Goal: Submit feedback/report problem: Submit feedback/report problem

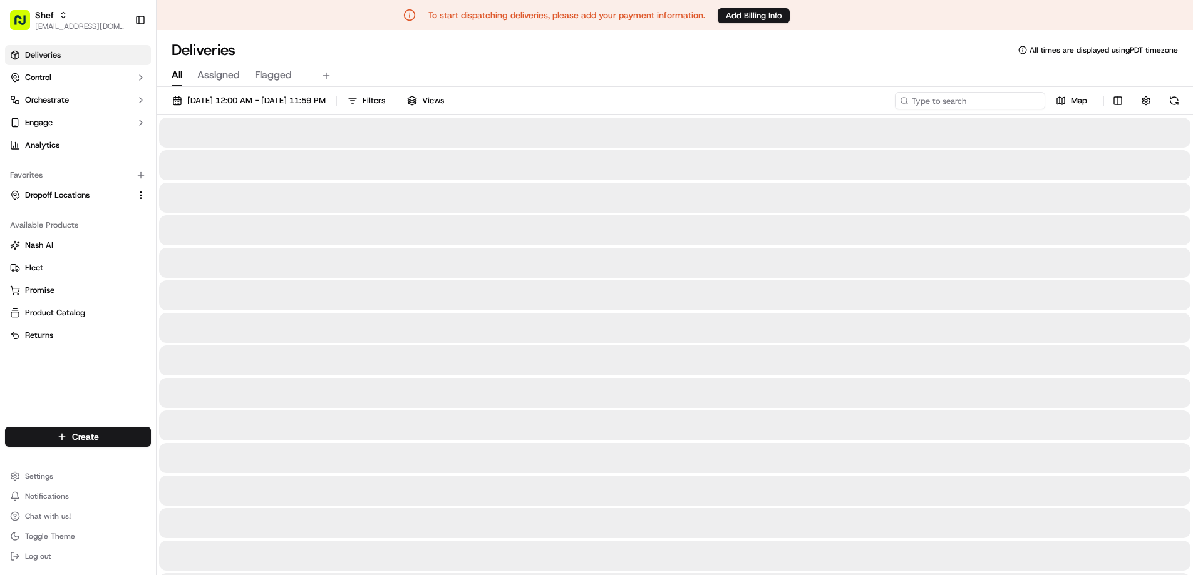
click at [977, 95] on input at bounding box center [970, 101] width 150 height 18
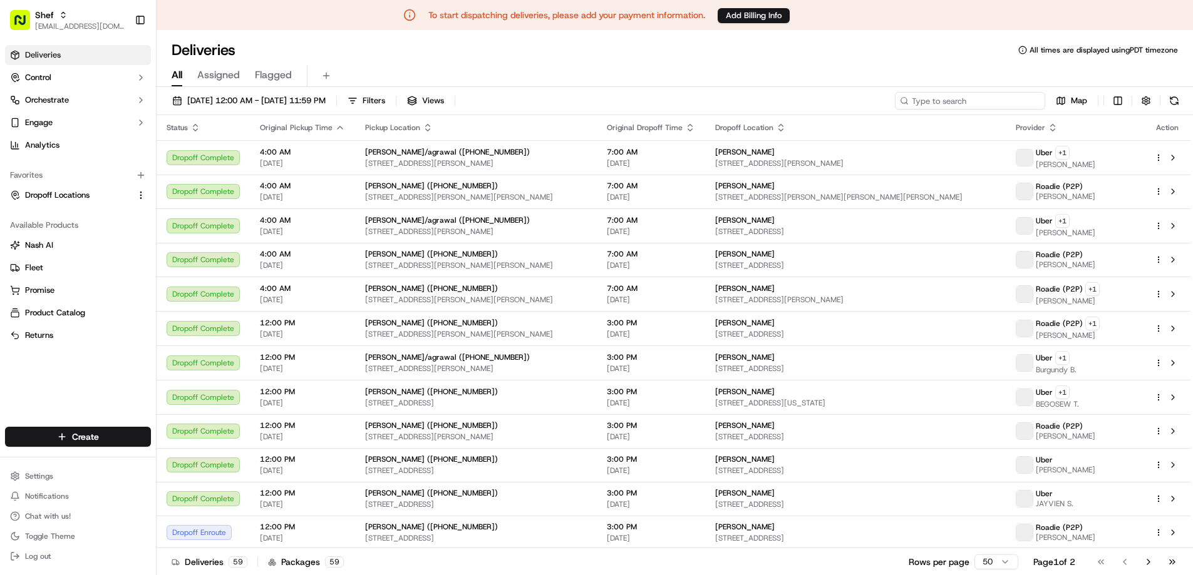
paste input "TFb7gtdTQF9"
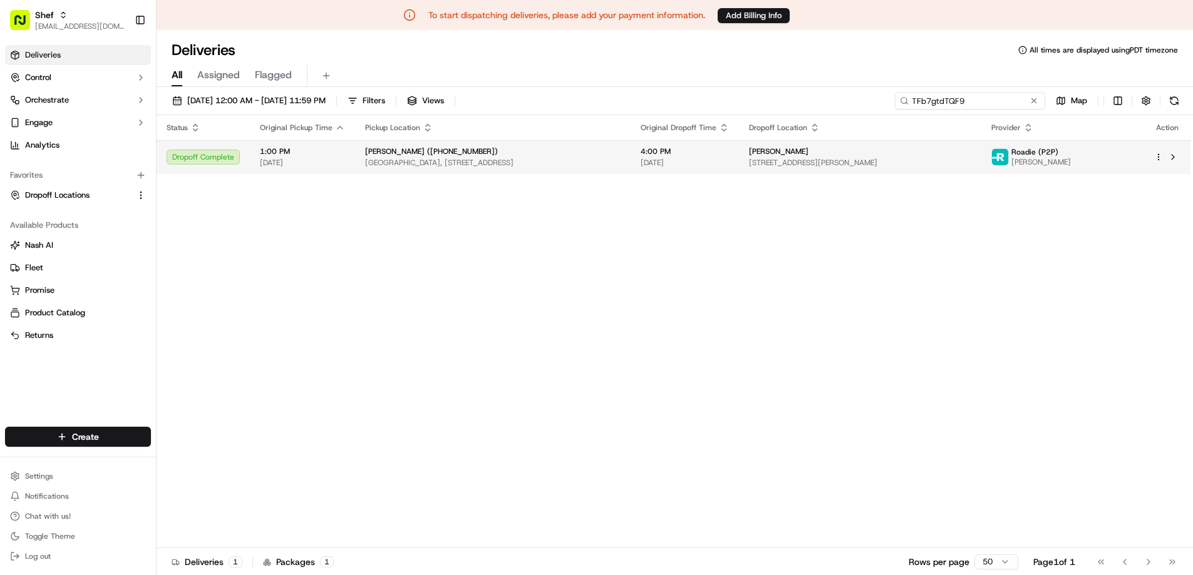
type input "TFb7gtdTQF9"
click at [612, 159] on span "[GEOGRAPHIC_DATA], [STREET_ADDRESS]" at bounding box center [492, 163] width 255 height 10
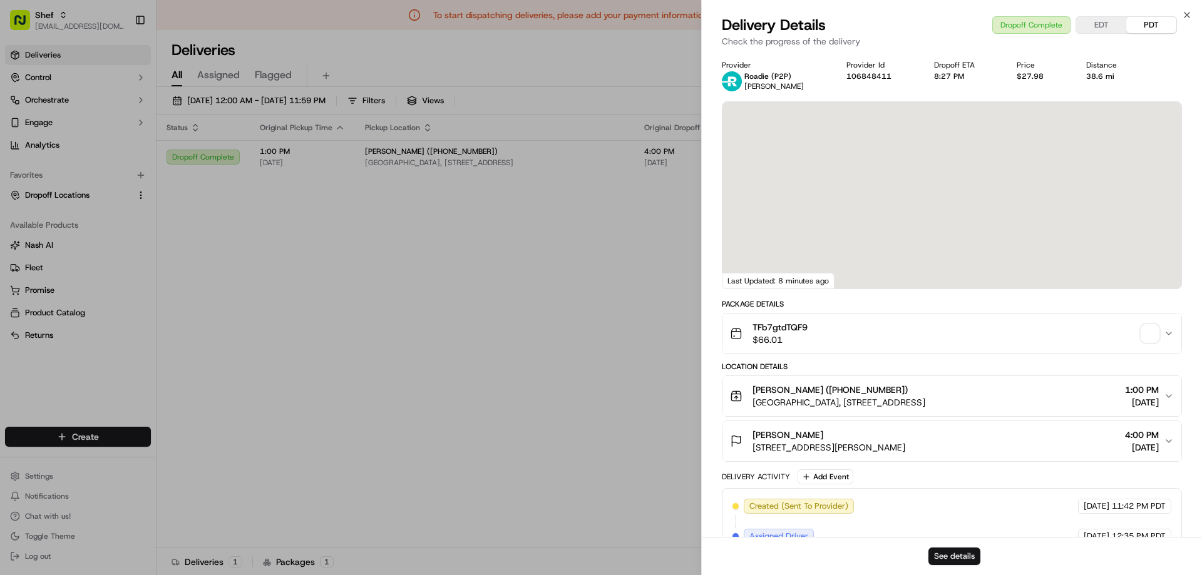
click at [943, 556] on button "See details" at bounding box center [954, 557] width 52 height 18
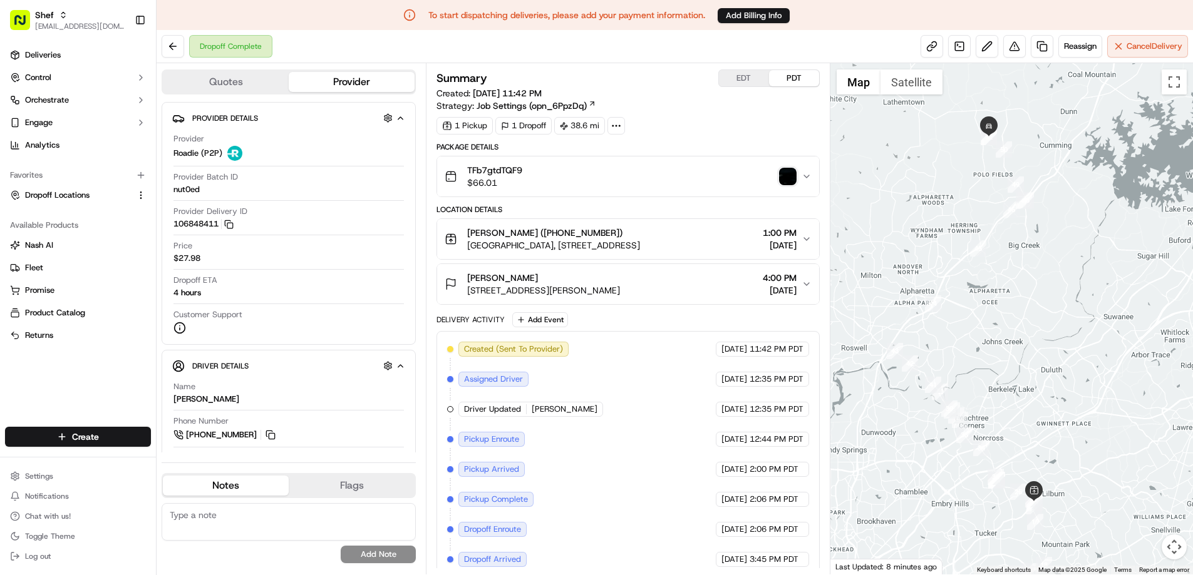
click at [801, 177] on icon "button" at bounding box center [806, 177] width 10 height 10
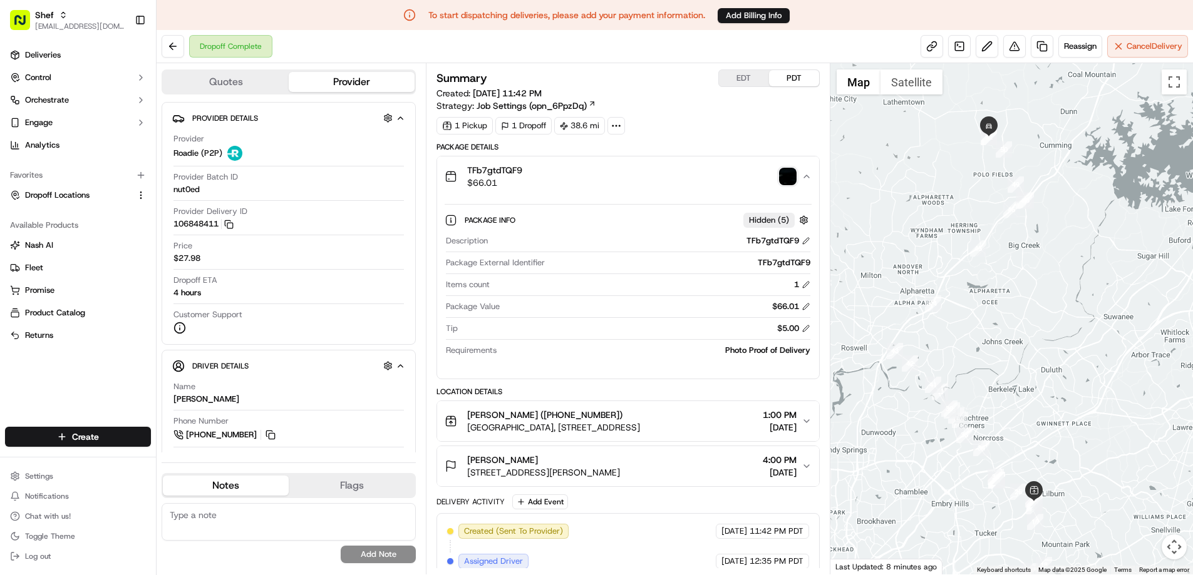
click at [787, 184] on img "button" at bounding box center [788, 177] width 18 height 18
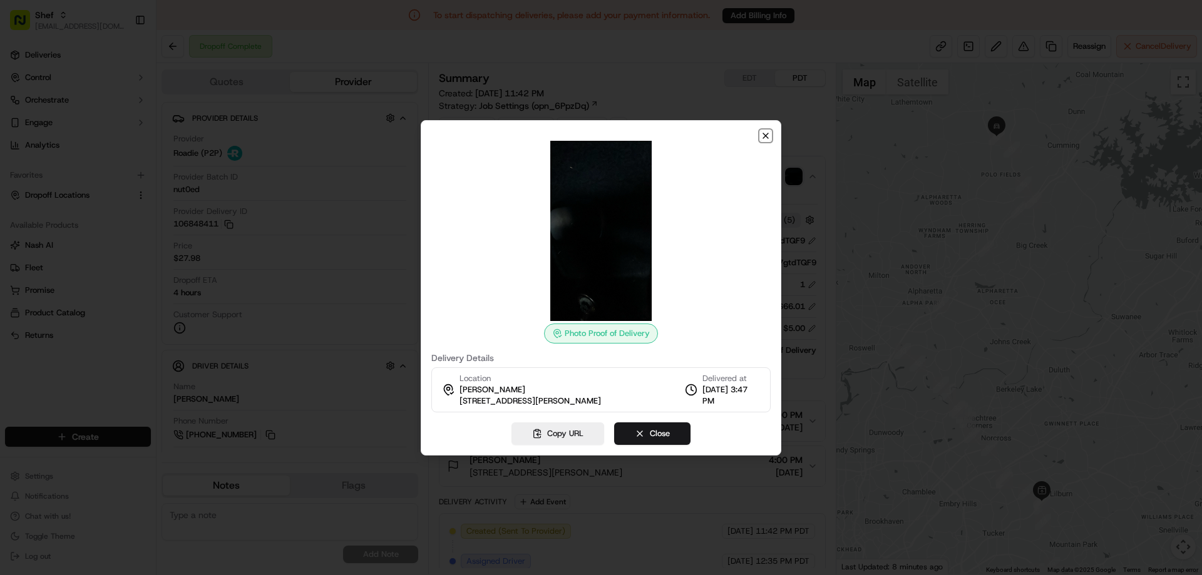
click at [767, 133] on icon "button" at bounding box center [766, 136] width 10 height 10
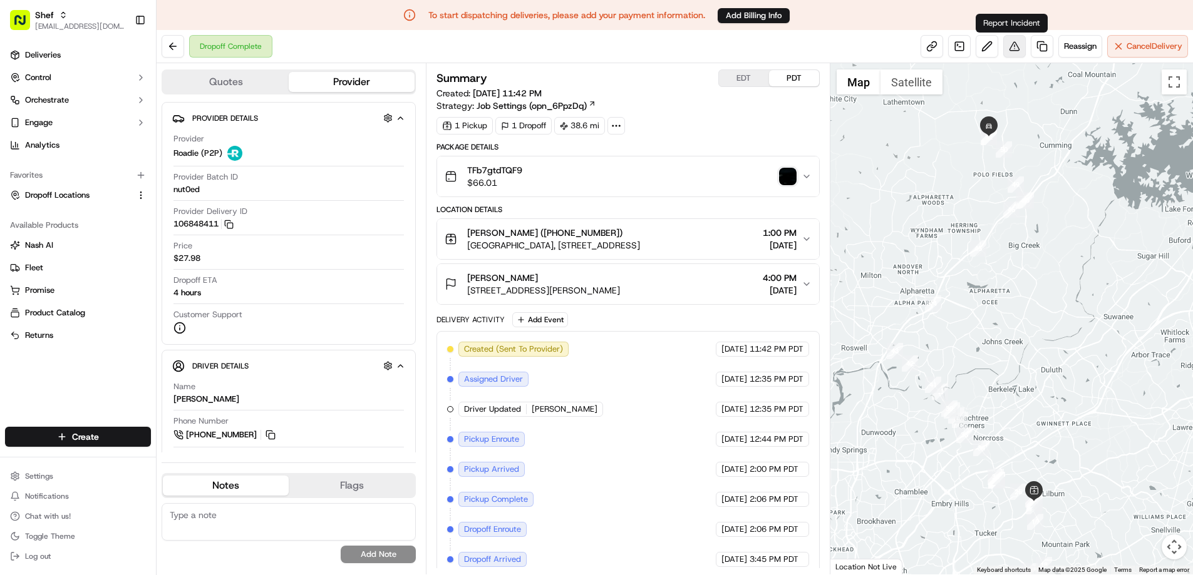
click at [1009, 49] on button at bounding box center [1014, 46] width 23 height 23
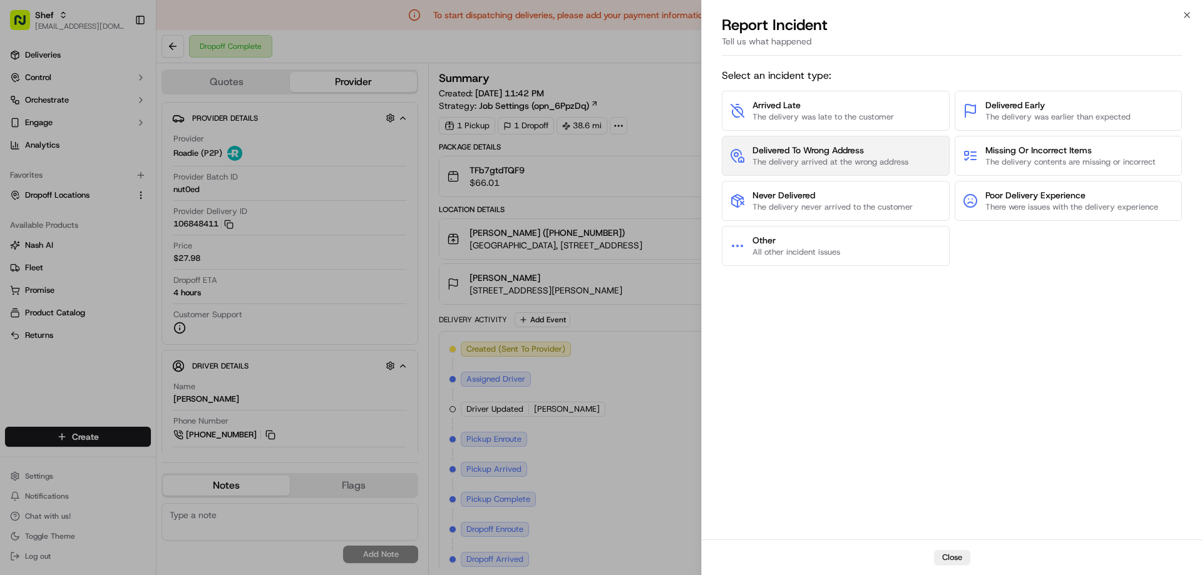
click at [900, 163] on span "The delivery arrived at the wrong address" at bounding box center [831, 162] width 156 height 11
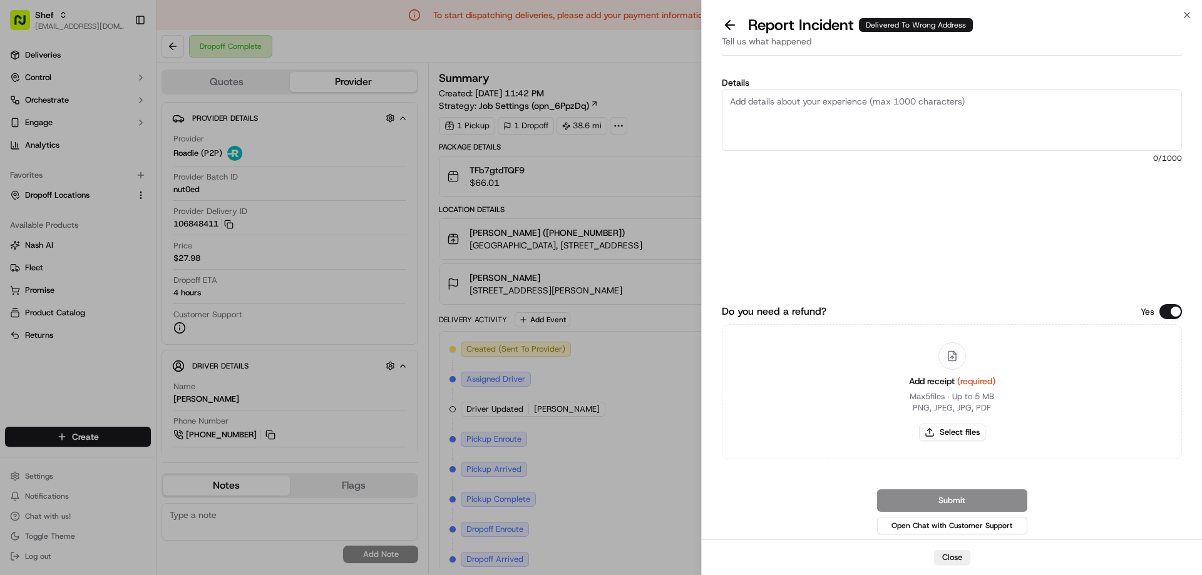
click at [923, 115] on textarea "Details" at bounding box center [952, 120] width 460 height 61
type textarea "delivered to wrong address"
click at [960, 426] on button "Select files" at bounding box center [952, 433] width 66 height 18
type input "C:\fakepath\order confirmation4.JPG"
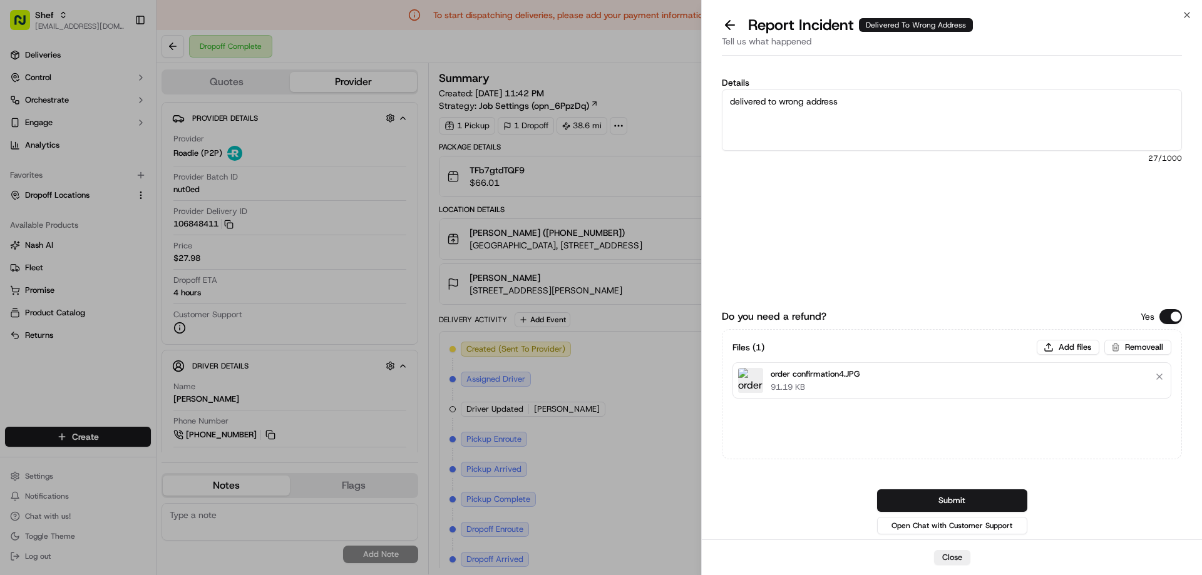
click at [937, 498] on button "Submit" at bounding box center [952, 501] width 150 height 23
